Goal: Information Seeking & Learning: Learn about a topic

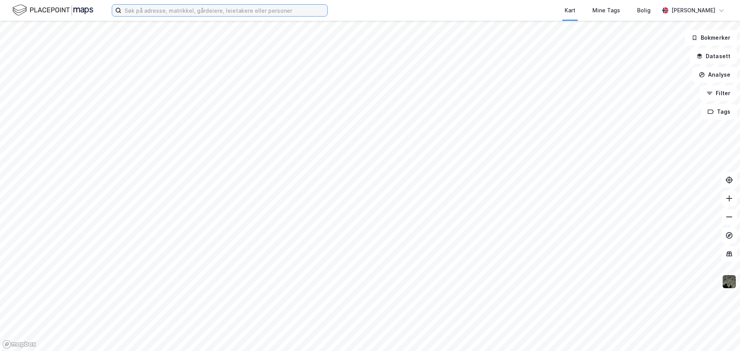
click at [200, 13] on input at bounding box center [224, 11] width 206 height 12
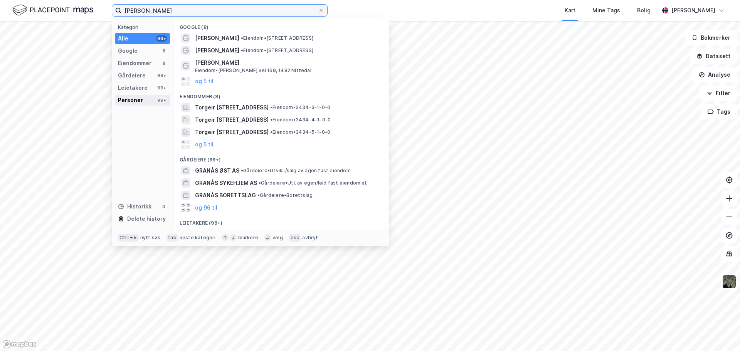
type input "torgeir granås"
click at [145, 101] on div "Personer 99+" at bounding box center [142, 100] width 55 height 11
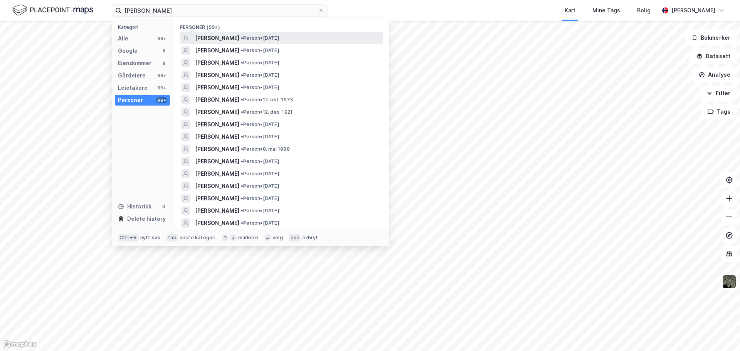
click at [239, 36] on span "[PERSON_NAME]" at bounding box center [217, 38] width 44 height 9
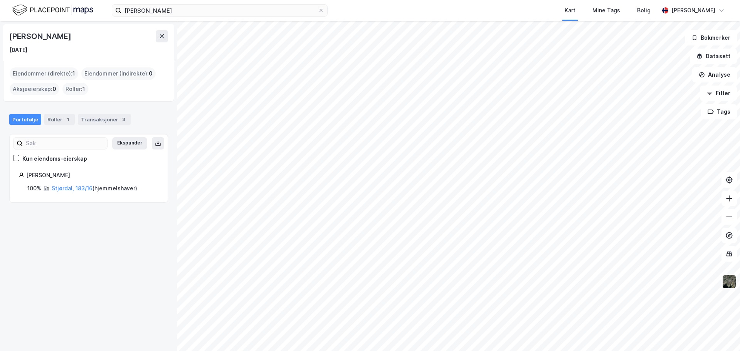
click at [66, 112] on div "Portefølje Roller 1 Transaksjoner 3" at bounding box center [88, 116] width 177 height 23
click at [99, 118] on div "Transaksjoner 3" at bounding box center [104, 119] width 53 height 11
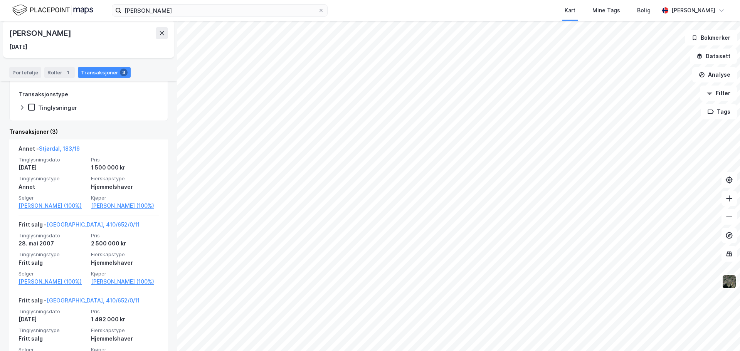
scroll to position [154, 0]
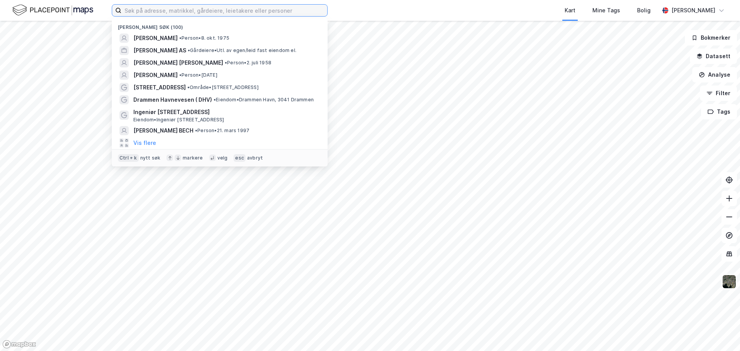
click at [220, 13] on input at bounding box center [224, 11] width 206 height 12
paste input "Kanalsletta 2"
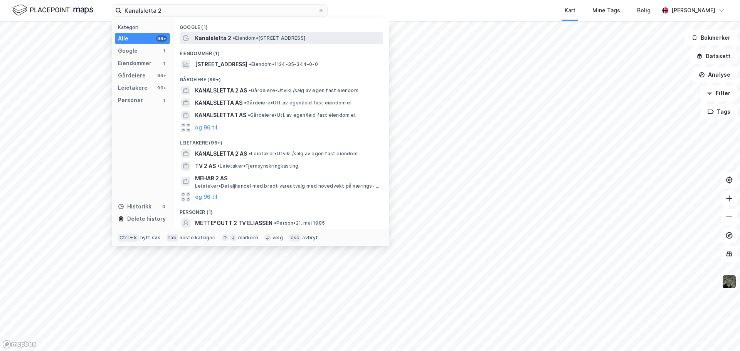
click at [209, 39] on span "Kanalsletta 2" at bounding box center [213, 38] width 36 height 9
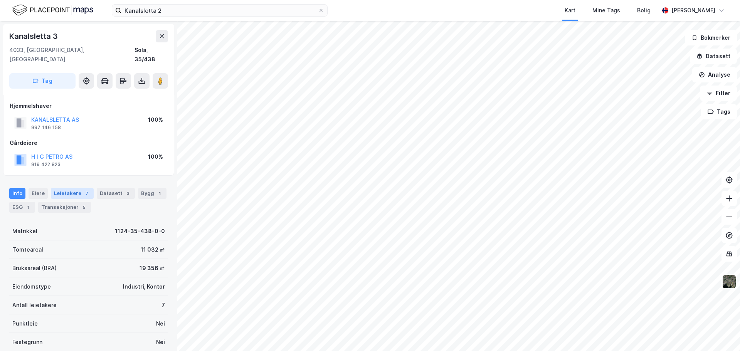
click at [63, 188] on div "Leietakere 7" at bounding box center [72, 193] width 43 height 11
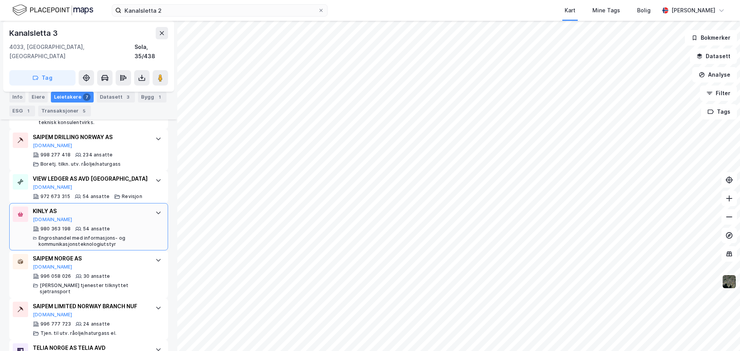
scroll to position [304, 0]
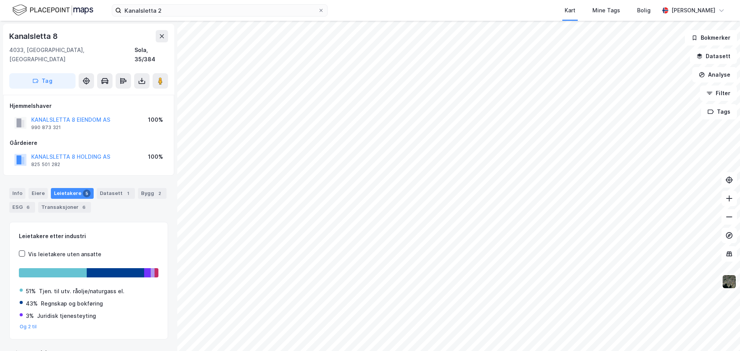
scroll to position [0, 0]
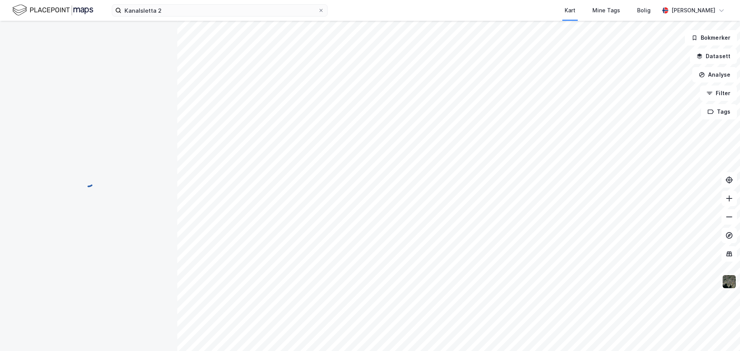
scroll to position [0, 0]
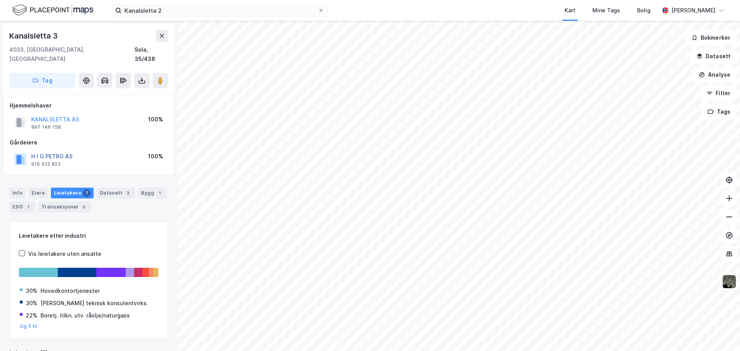
click at [0, 0] on button "H I G PETRO AS" at bounding box center [0, 0] width 0 height 0
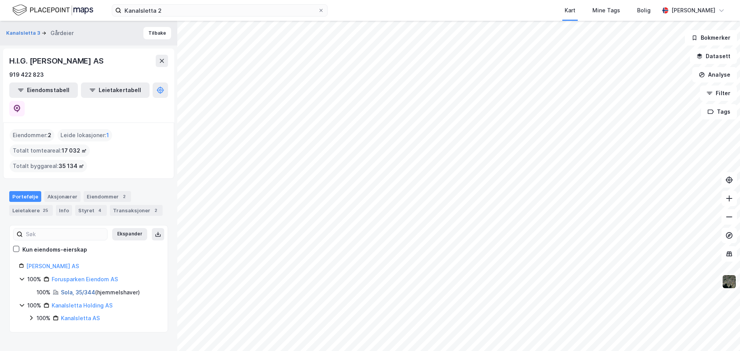
click at [72, 289] on link "Sola, 35/344" at bounding box center [78, 292] width 34 height 7
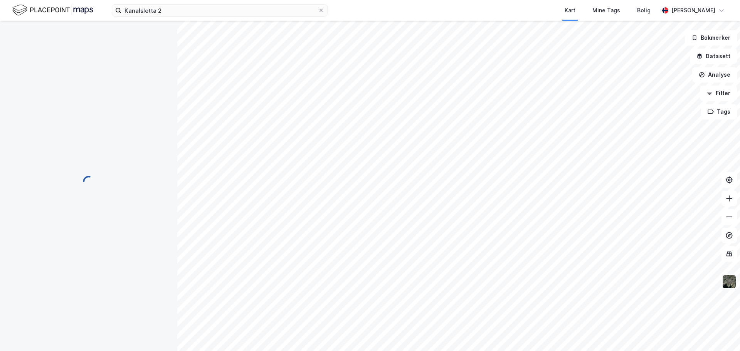
scroll to position [0, 0]
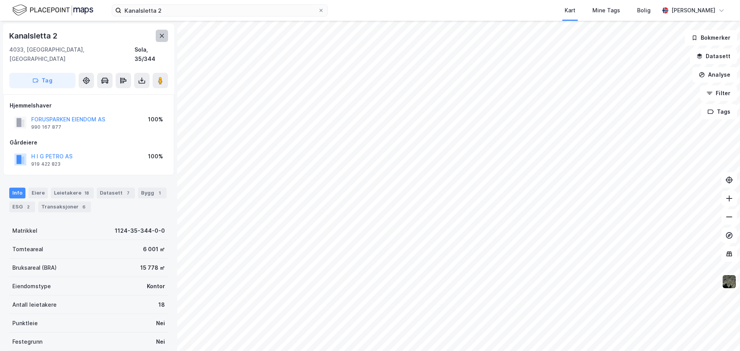
click at [156, 36] on button at bounding box center [162, 36] width 12 height 12
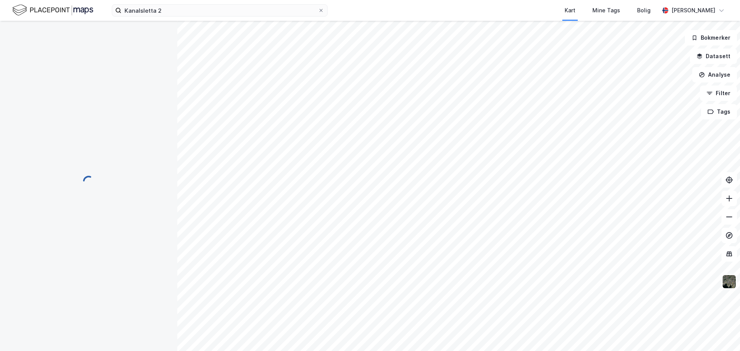
scroll to position [0, 0]
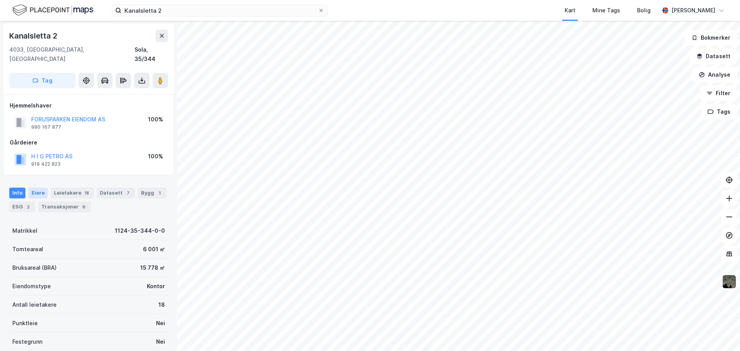
click at [37, 188] on div "Eiere" at bounding box center [38, 193] width 19 height 11
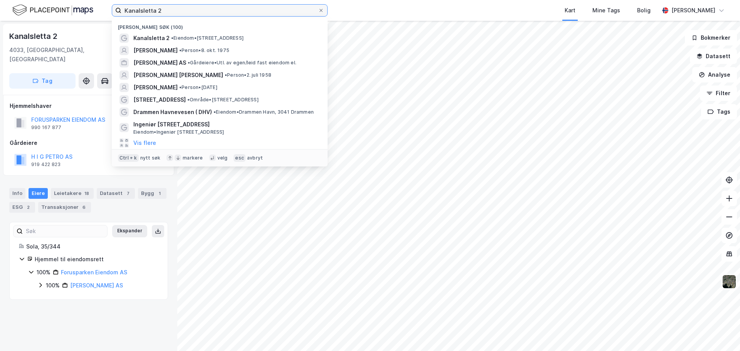
click at [222, 15] on input "Kanalsletta 2" at bounding box center [219, 11] width 197 height 12
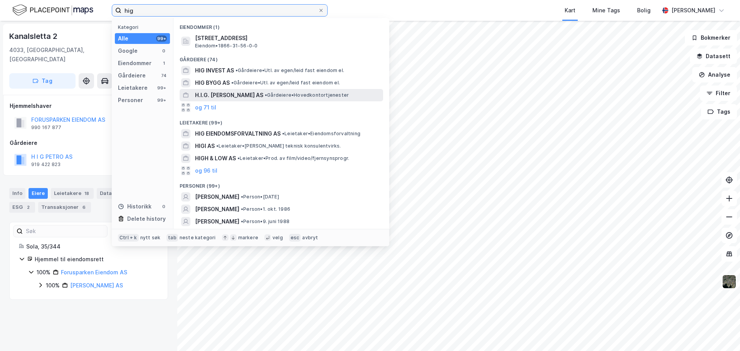
type input "hig"
click at [214, 99] on span "H.I.G. [PERSON_NAME] AS" at bounding box center [229, 95] width 68 height 9
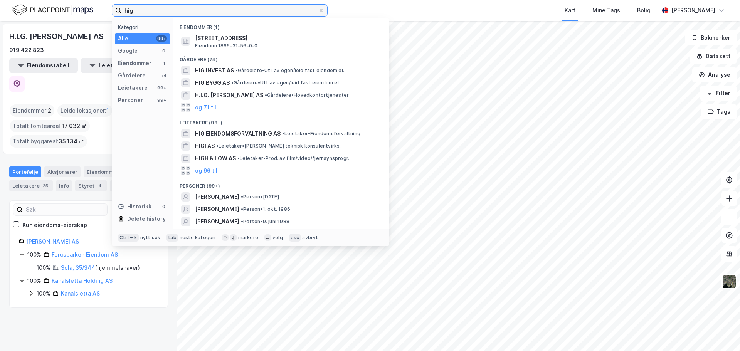
click at [179, 9] on input "hig" at bounding box center [219, 11] width 197 height 12
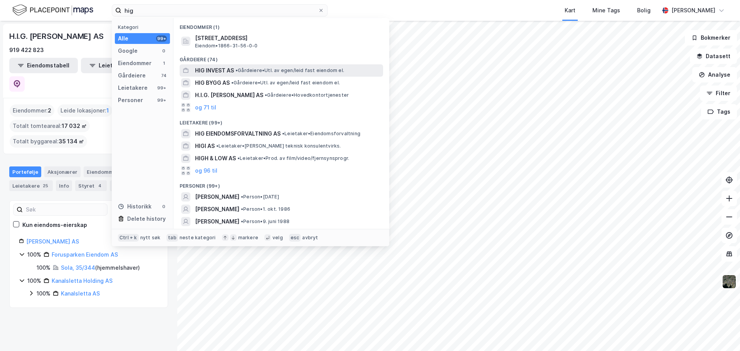
click at [222, 70] on span "HIG INVEST AS" at bounding box center [214, 70] width 39 height 9
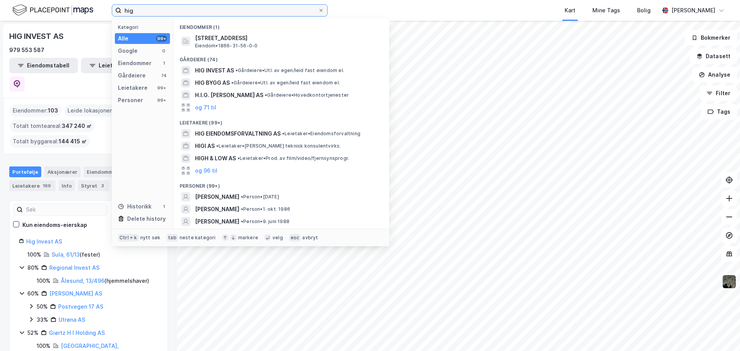
click at [188, 15] on input "hig" at bounding box center [219, 11] width 197 height 12
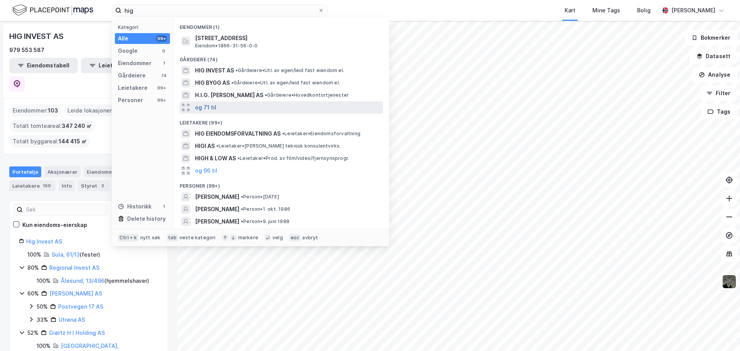
click at [212, 104] on button "og 71 til" at bounding box center [205, 107] width 21 height 9
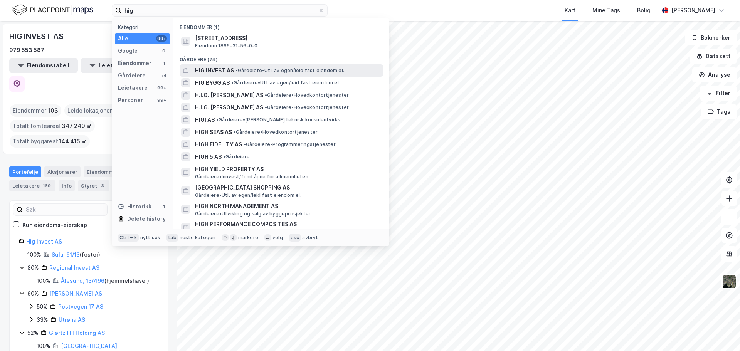
click at [226, 70] on span "HIG INVEST AS" at bounding box center [214, 70] width 39 height 9
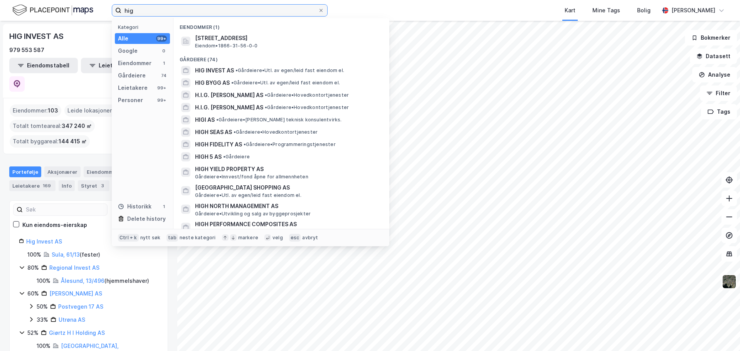
click at [202, 12] on input "hig" at bounding box center [219, 11] width 197 height 12
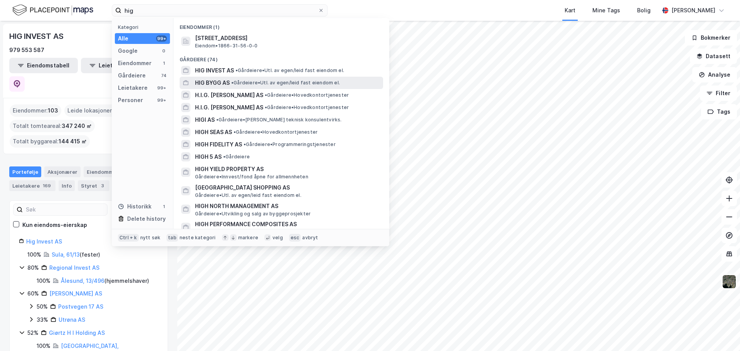
click at [227, 84] on span "HIG BYGG AS" at bounding box center [212, 82] width 35 height 9
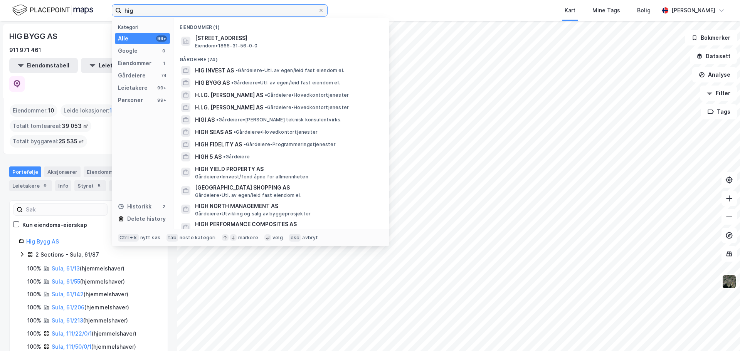
click at [217, 8] on input "hig" at bounding box center [219, 11] width 197 height 12
